Goal: Find specific page/section: Find specific page/section

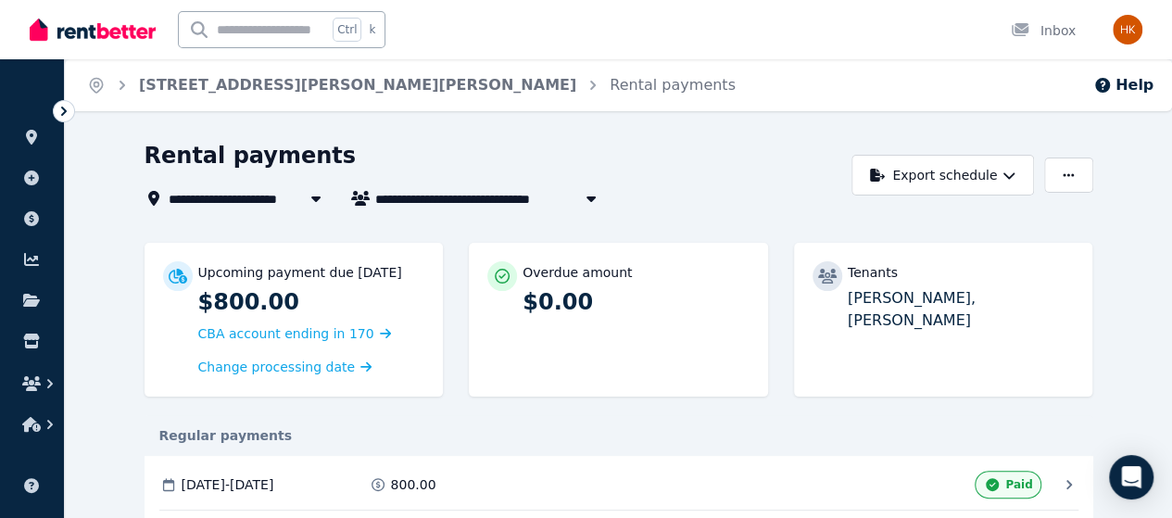
click at [57, 112] on icon at bounding box center [64, 111] width 19 height 19
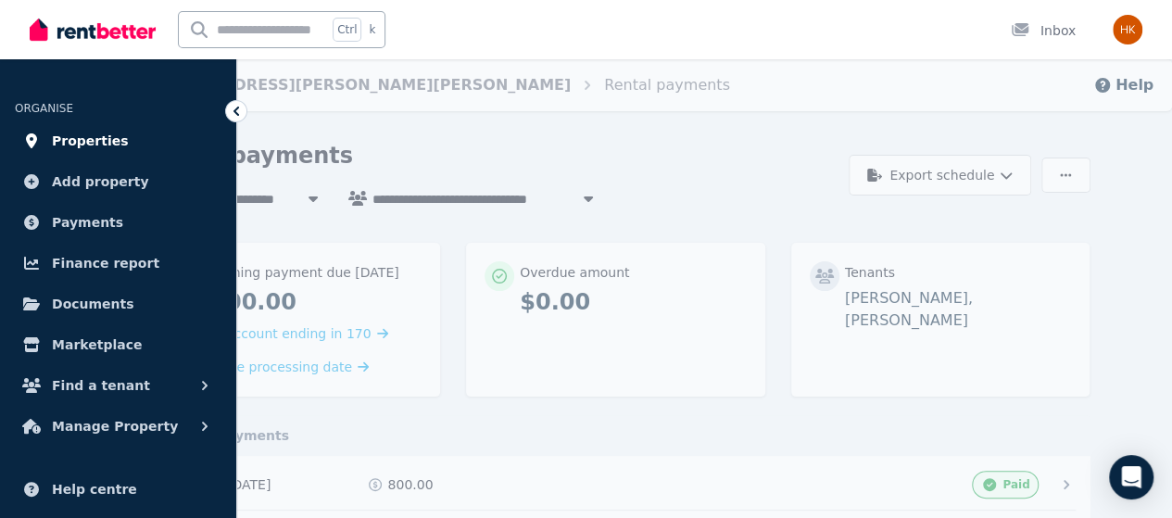
click at [91, 140] on span "Properties" at bounding box center [90, 141] width 77 height 22
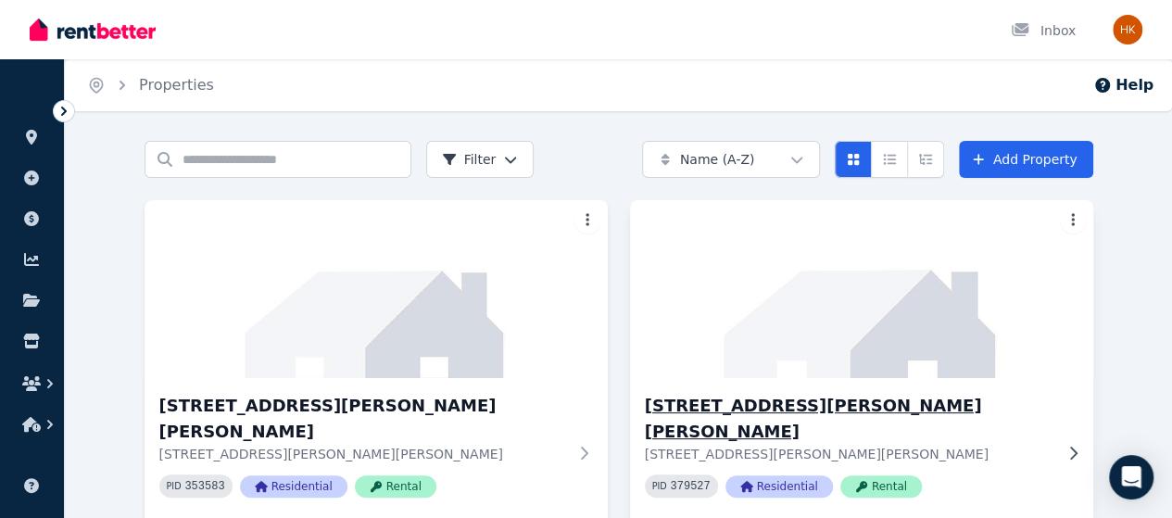
click at [653, 297] on img at bounding box center [861, 288] width 486 height 187
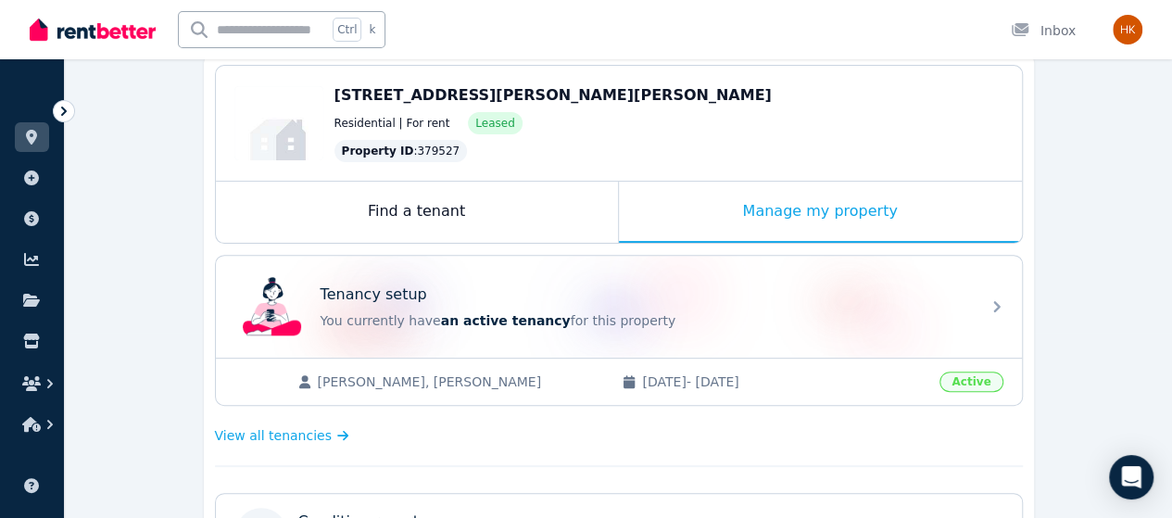
scroll to position [278, 0]
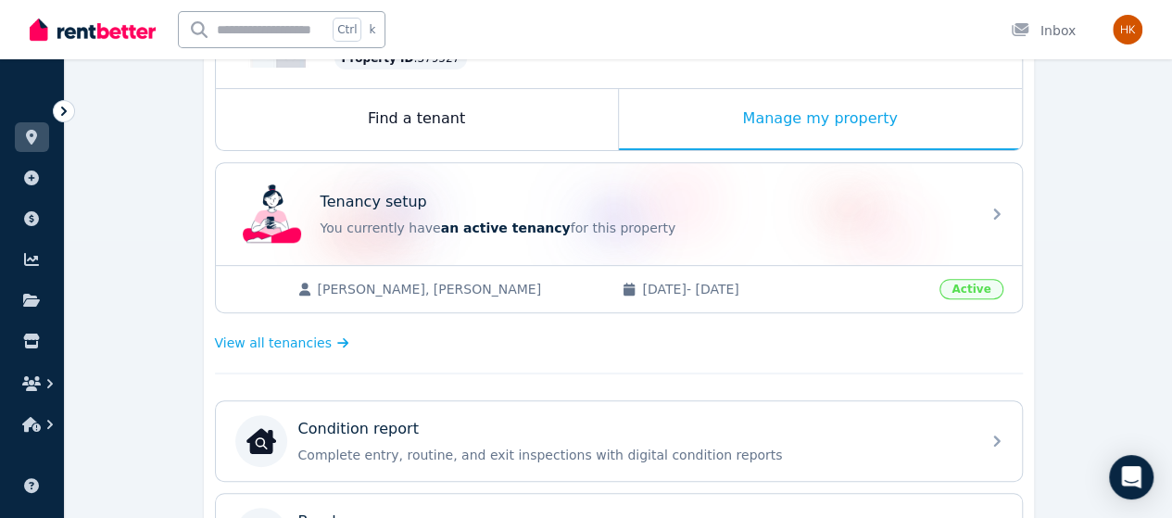
click at [1112, 263] on div "**********" at bounding box center [618, 491] width 1107 height 1256
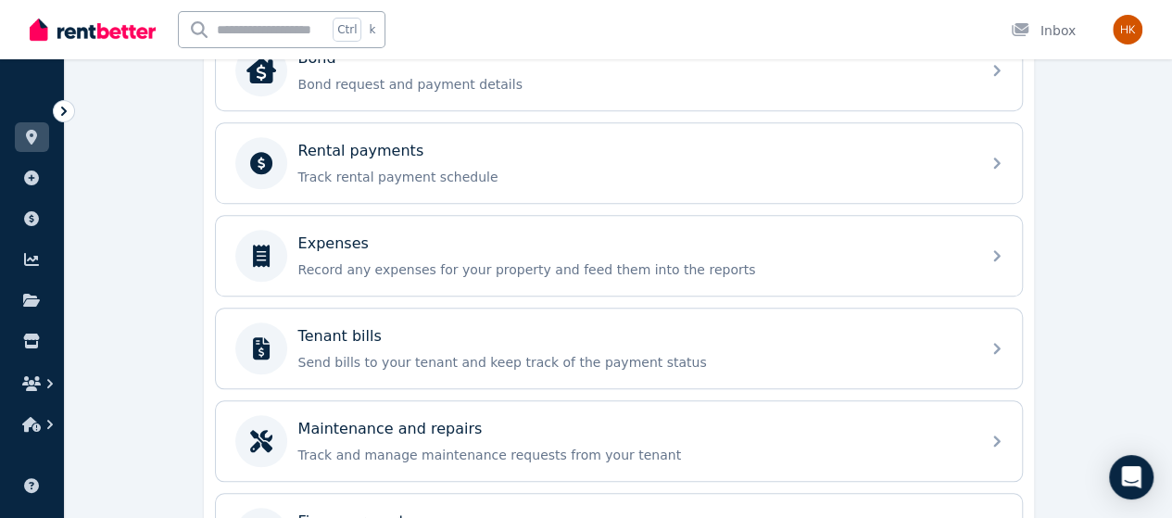
scroll to position [834, 0]
